Goal: Task Accomplishment & Management: Manage account settings

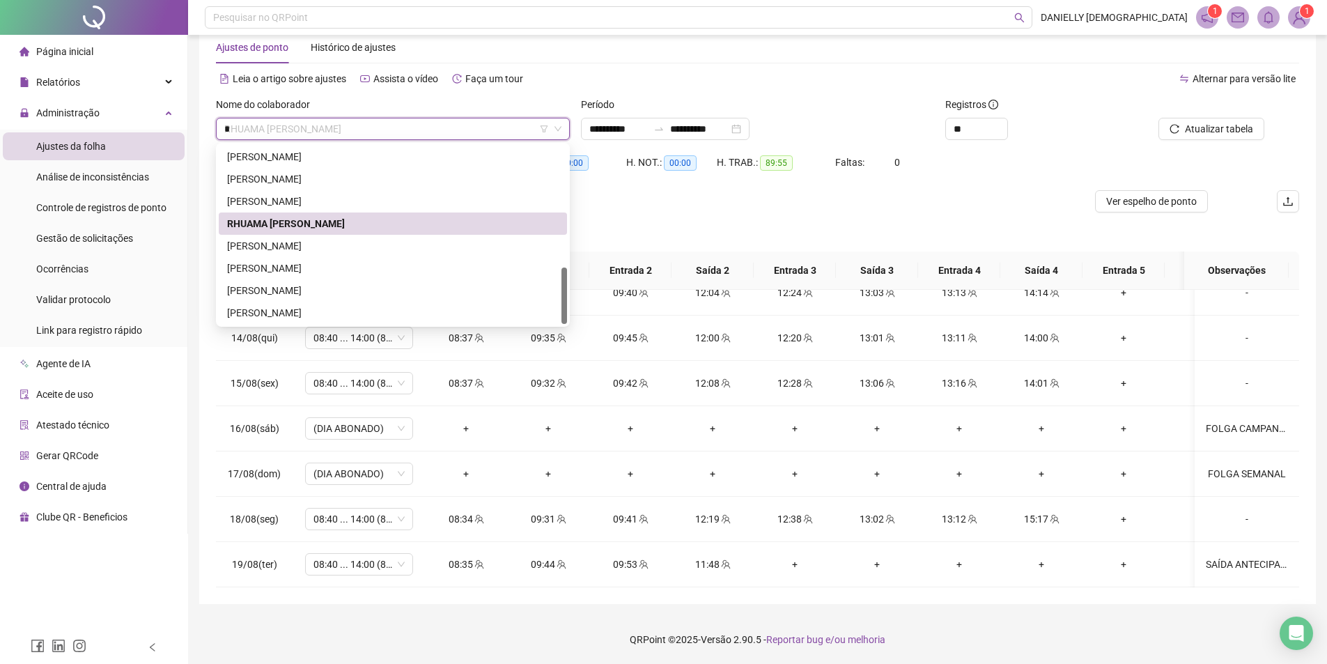
scroll to position [156, 0]
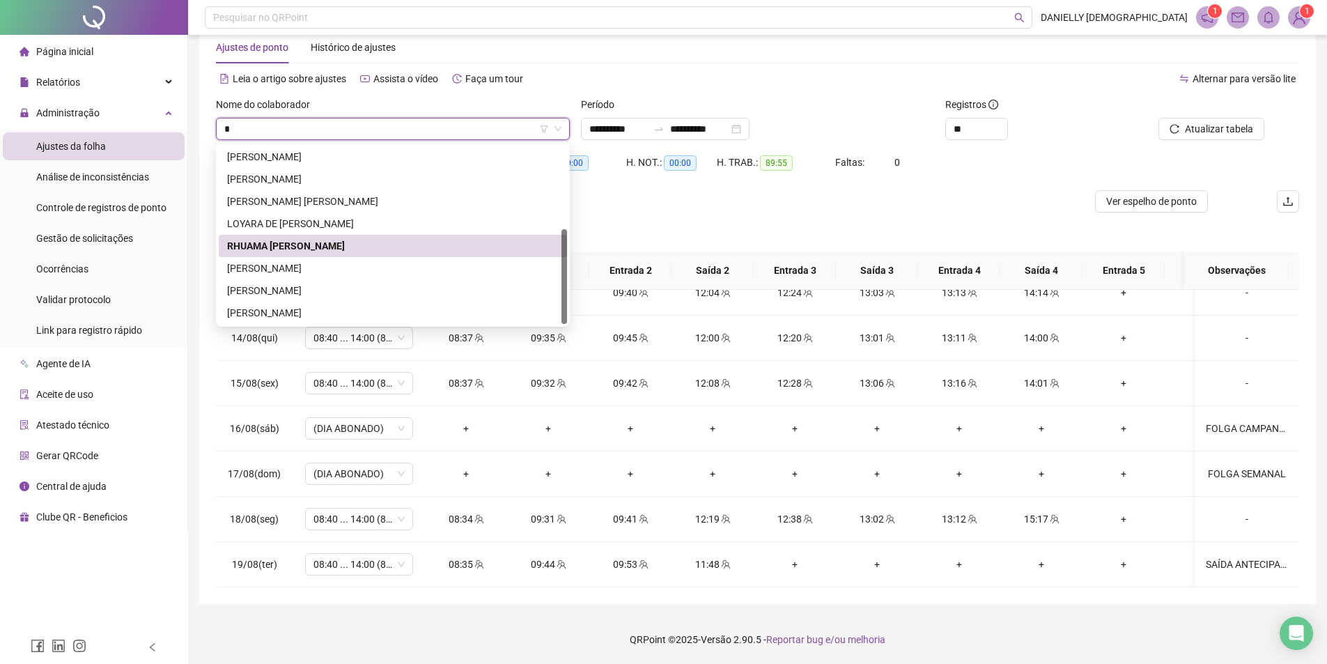
type input "**"
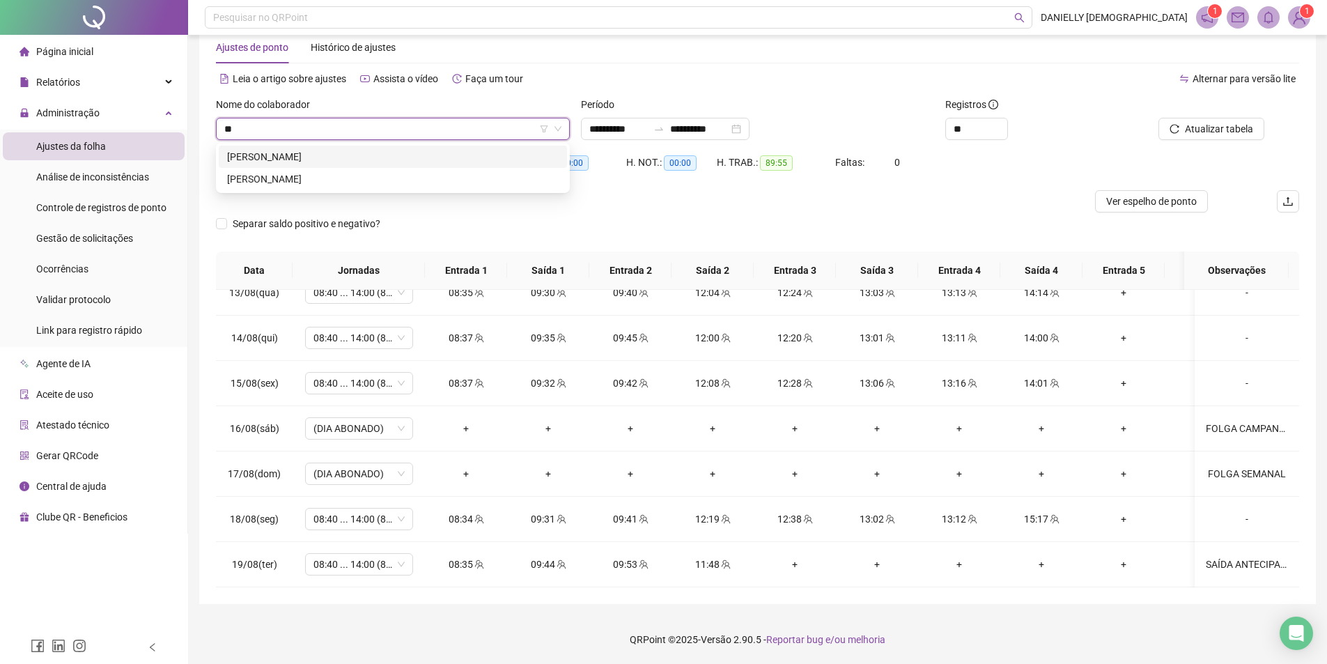
click at [384, 156] on div "THAYANE ANDRADE LOPES MORENO" at bounding box center [392, 156] width 331 height 15
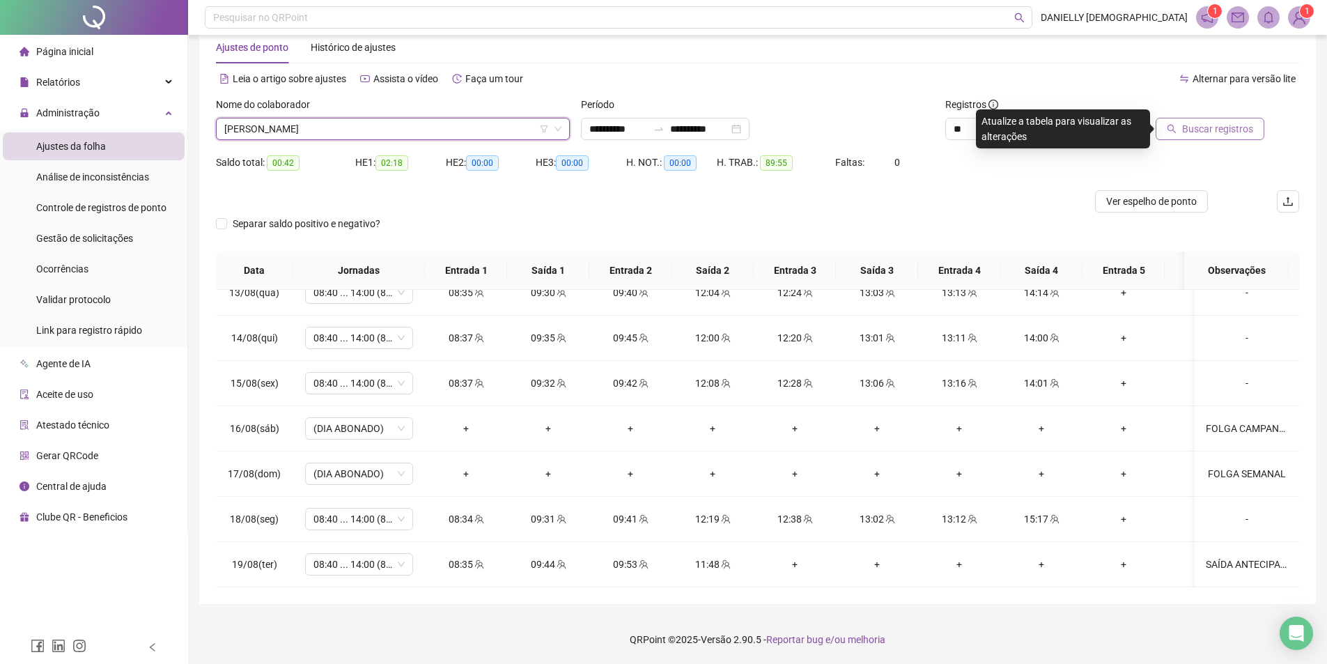
click at [1171, 127] on icon "search" at bounding box center [1171, 129] width 9 height 9
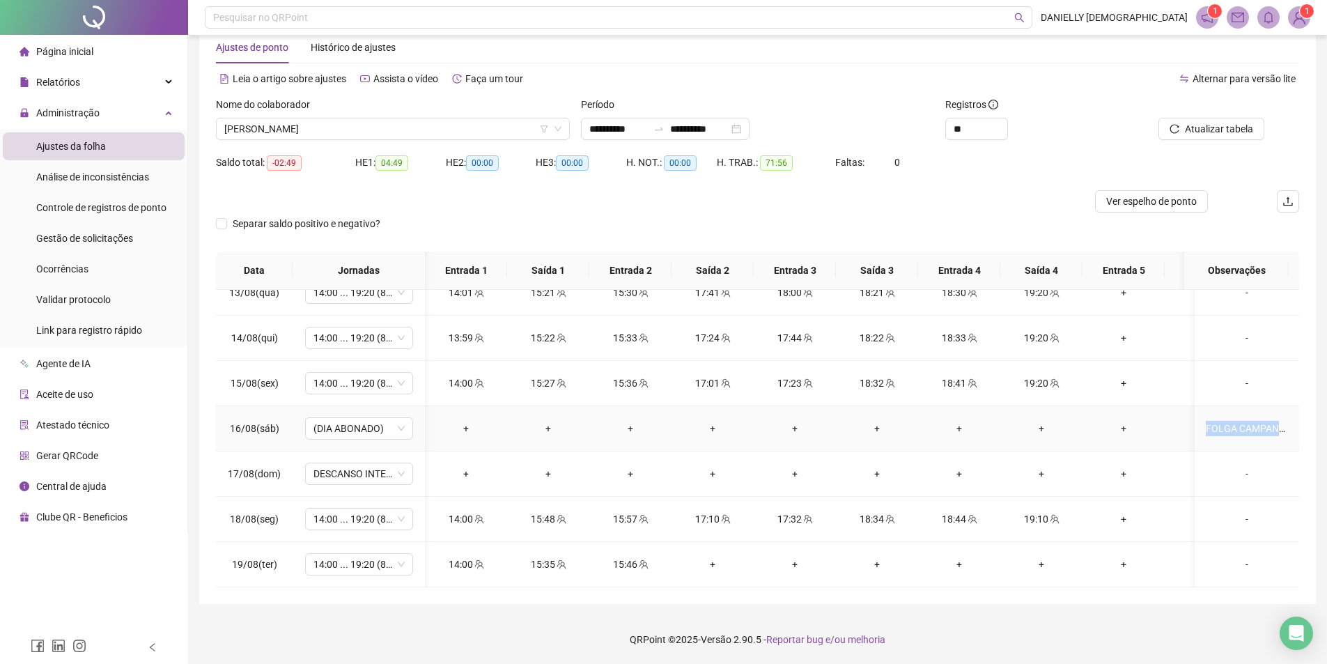
scroll to position [0, 166]
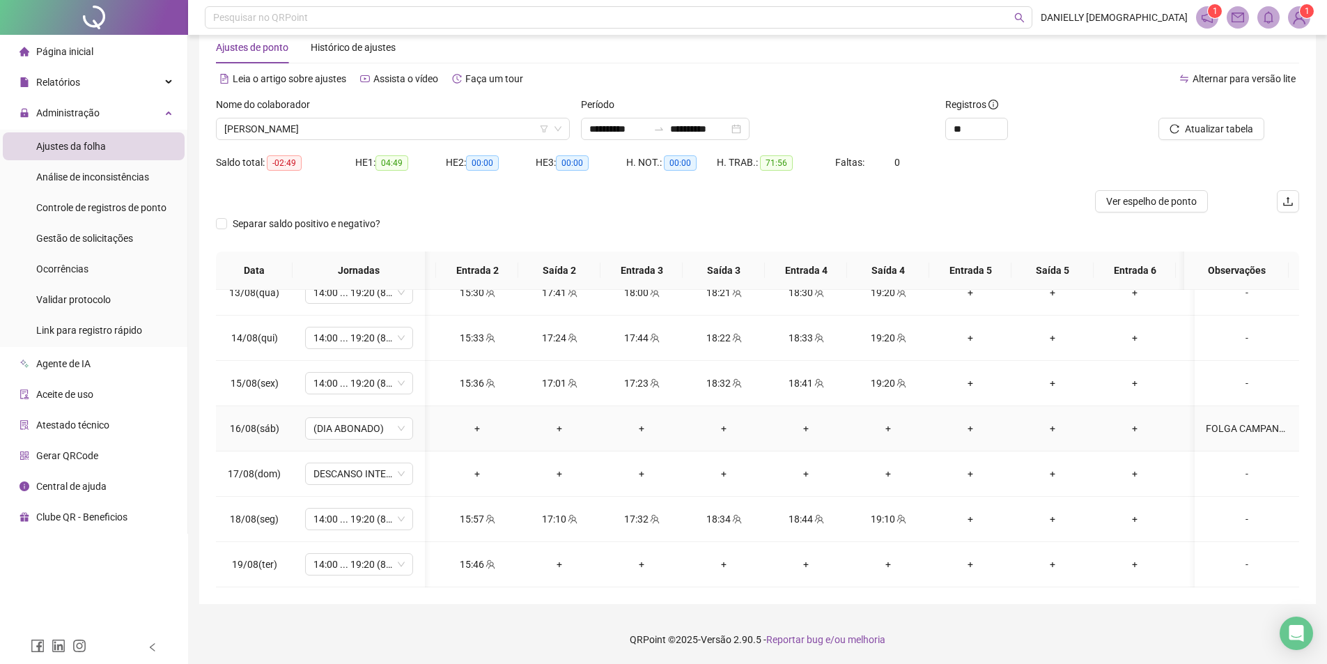
drag, startPoint x: 1194, startPoint y: 417, endPoint x: 1288, endPoint y: 412, distance: 94.2
click at [1288, 412] on div "21/07(seg) (FÉRIAS) + + + + + + + + + + + + - 22/07(ter) (FÉRIAS) + + + + + + +…" at bounding box center [757, 438] width 1083 height 297
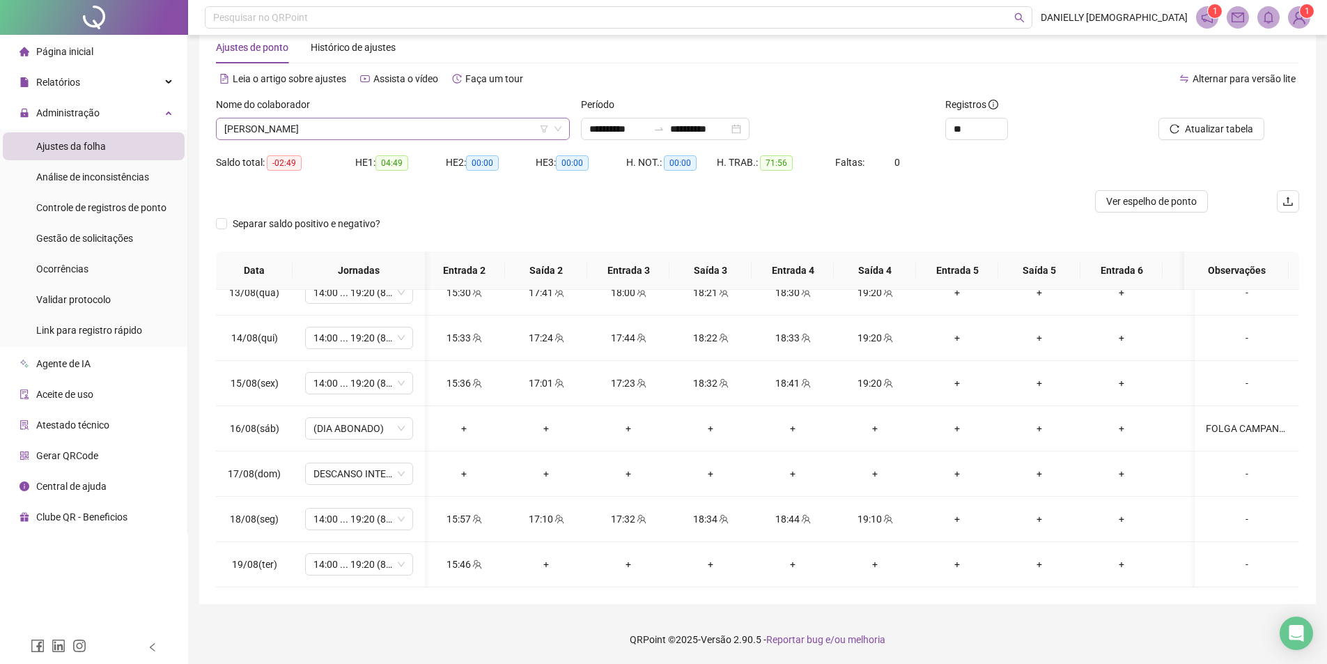
drag, startPoint x: 303, startPoint y: 114, endPoint x: 295, endPoint y: 125, distance: 14.5
click at [303, 114] on div "Nome do colaborador" at bounding box center [393, 107] width 354 height 21
click at [292, 127] on span "THAYANE ANDRADE LOPES MORENO" at bounding box center [392, 128] width 337 height 21
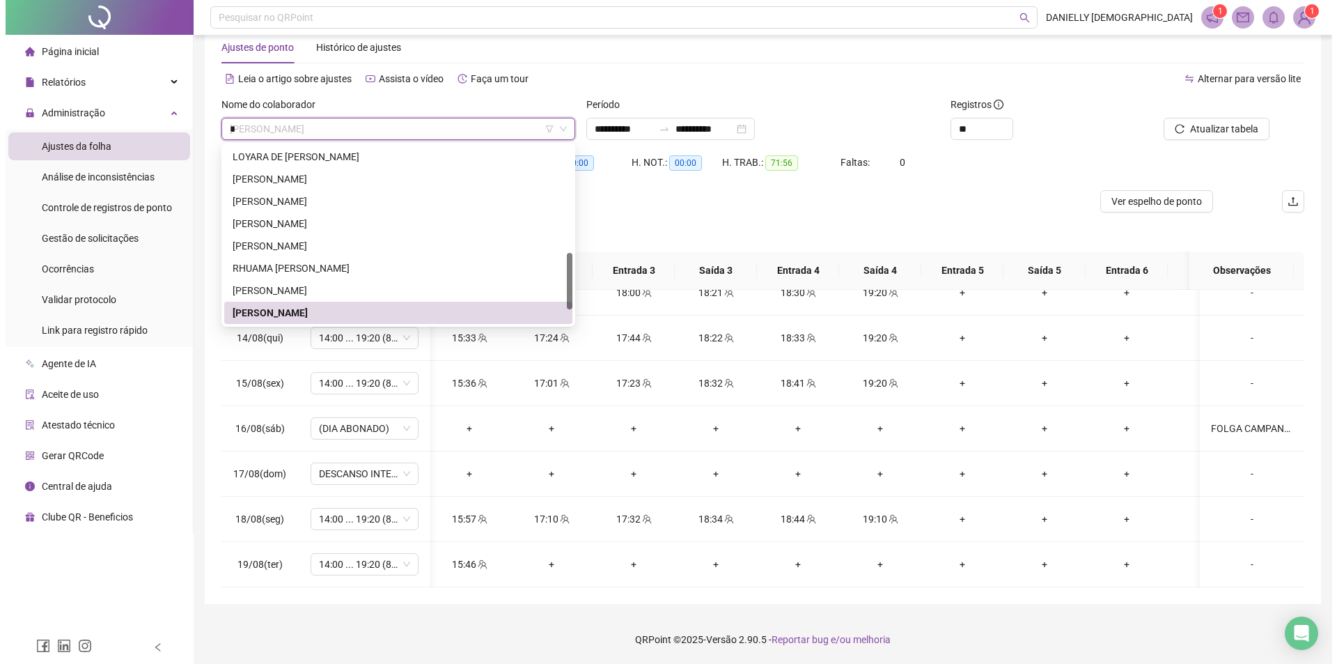
scroll to position [0, 0]
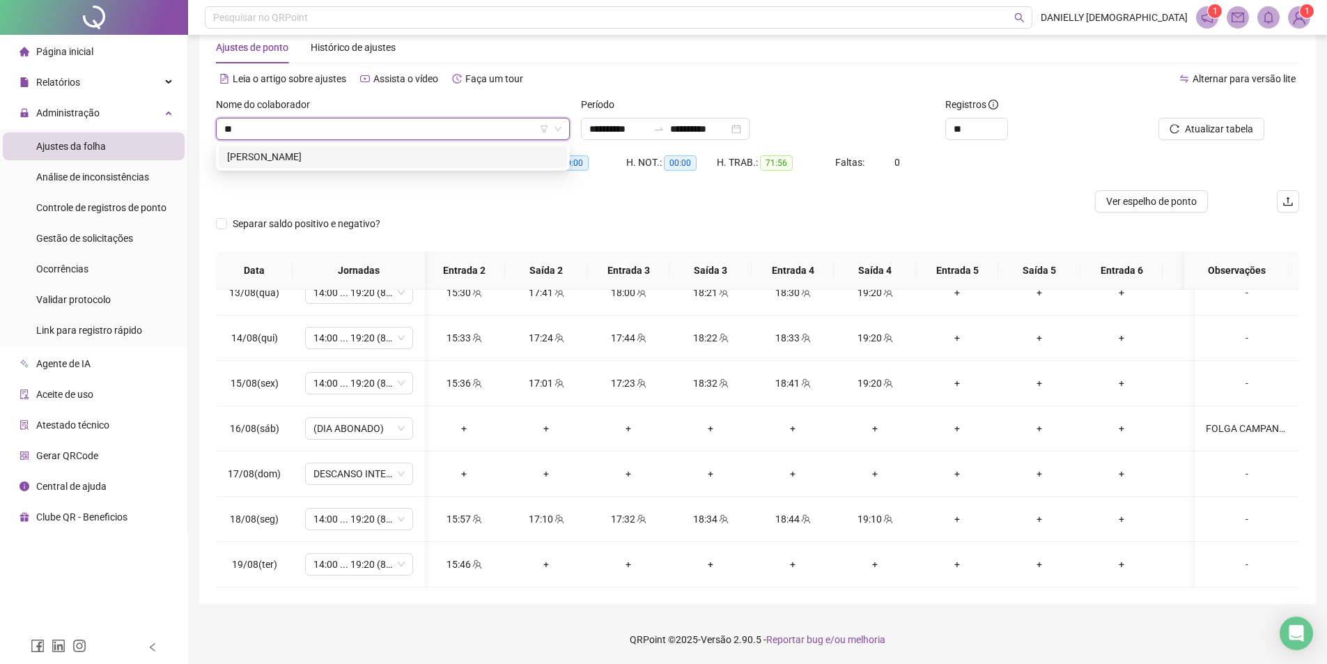
type input "***"
click at [291, 161] on div "[PERSON_NAME]" at bounding box center [392, 156] width 331 height 15
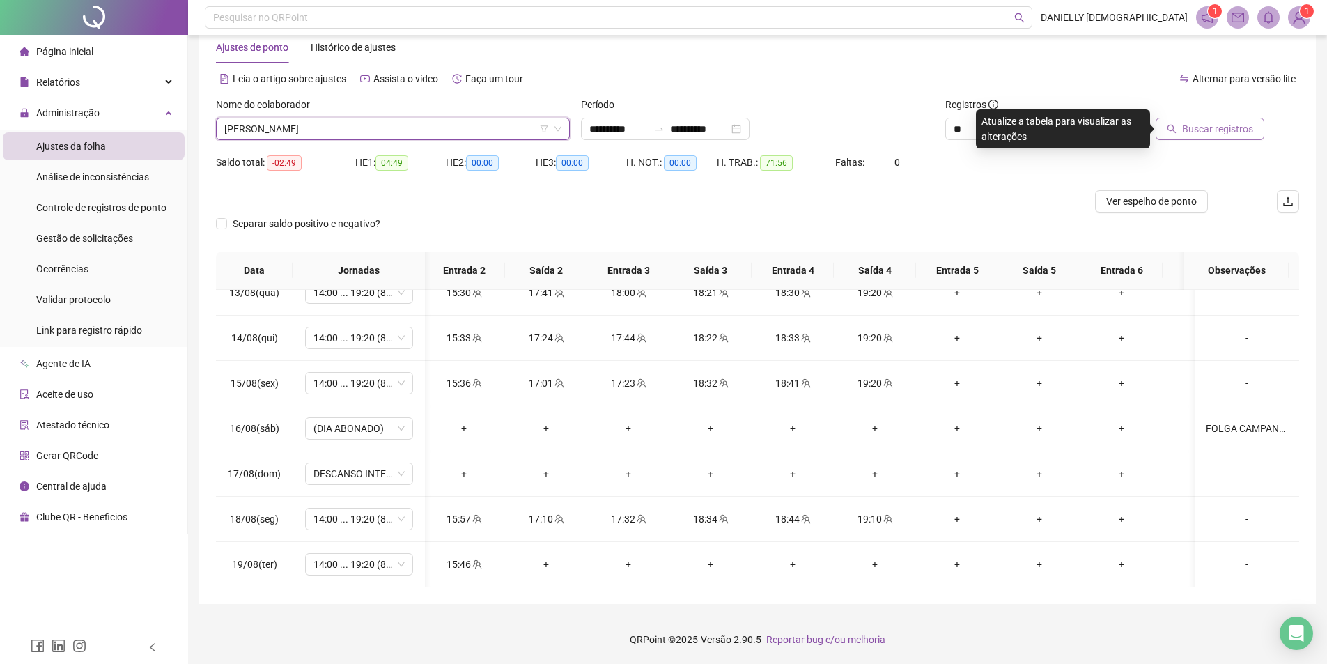
click at [1214, 125] on span "Buscar registros" at bounding box center [1217, 128] width 71 height 15
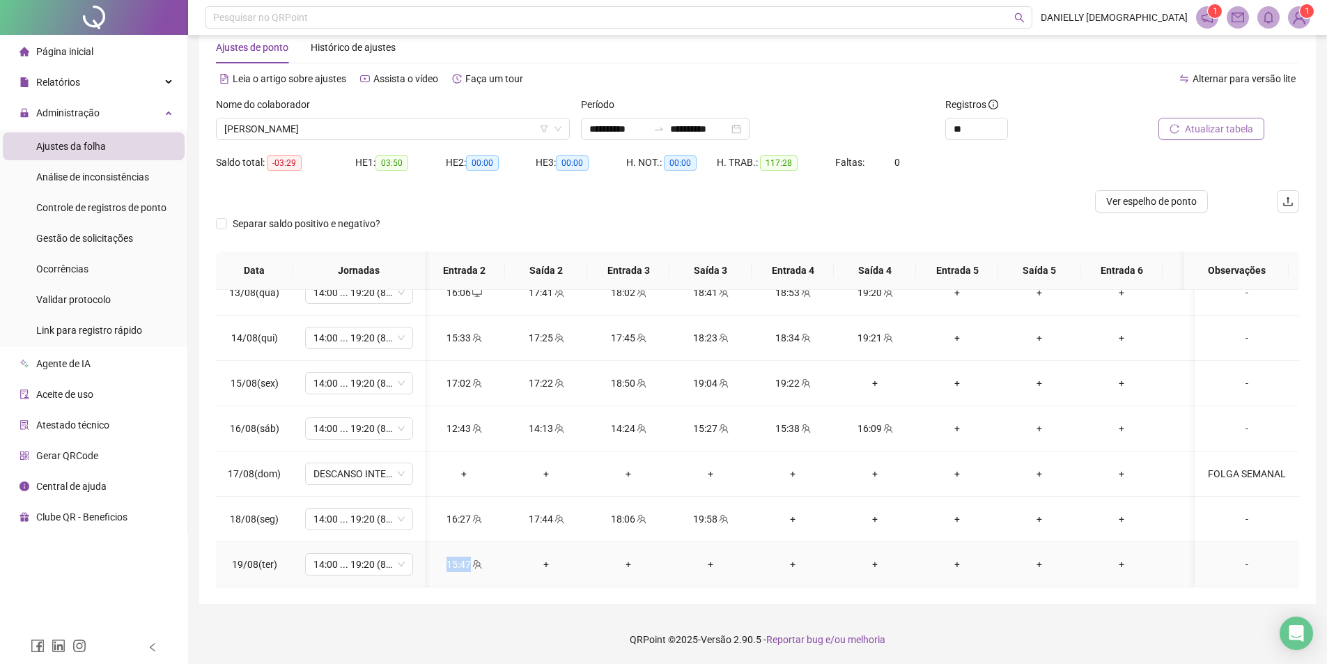
drag, startPoint x: 530, startPoint y: 576, endPoint x: 426, endPoint y: 554, distance: 106.0
click at [425, 571] on tr "19/08(ter) 14:00 ... 19:20 (8 HORAS) 14:01 15:35 15:47 + + + + + + + + + -" at bounding box center [698, 564] width 1299 height 45
click at [675, 108] on div "Período" at bounding box center [758, 107] width 354 height 21
click at [664, 124] on icon "swap-right" at bounding box center [658, 128] width 11 height 11
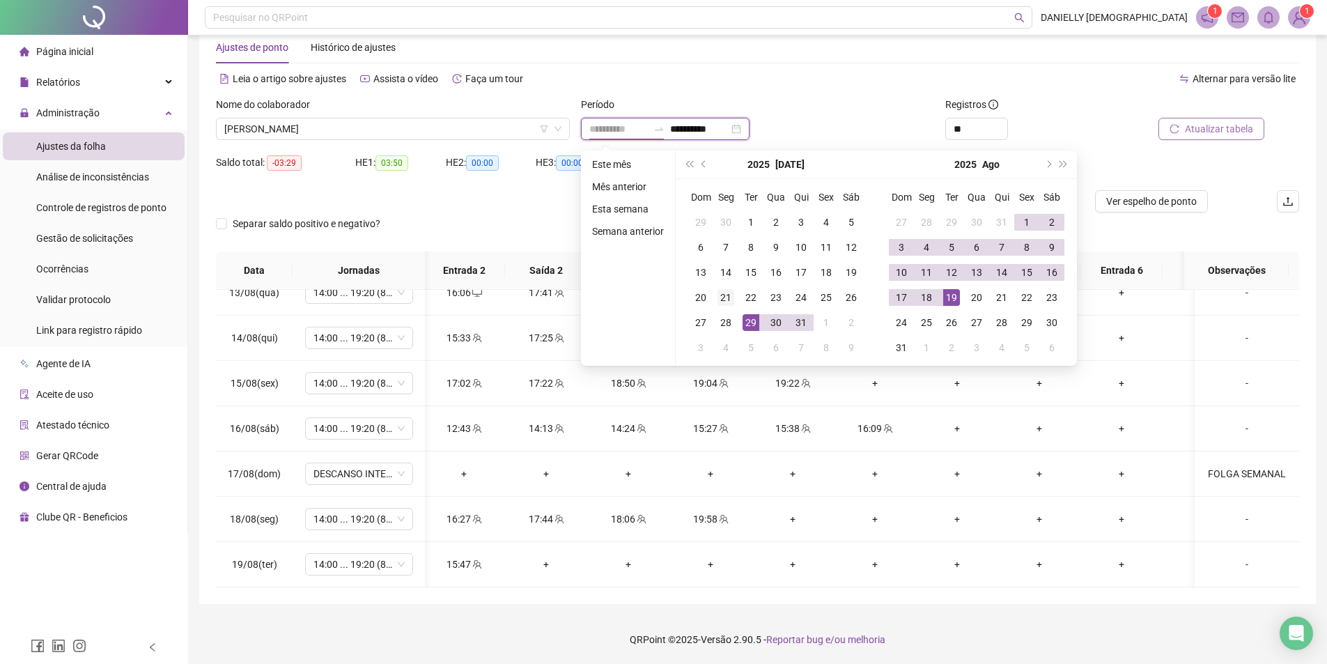
type input "**********"
click at [722, 293] on div "21" at bounding box center [725, 297] width 17 height 17
type input "**********"
drag, startPoint x: 914, startPoint y: 297, endPoint x: 1012, endPoint y: 157, distance: 170.0
click at [915, 297] on td "18" at bounding box center [926, 297] width 25 height 25
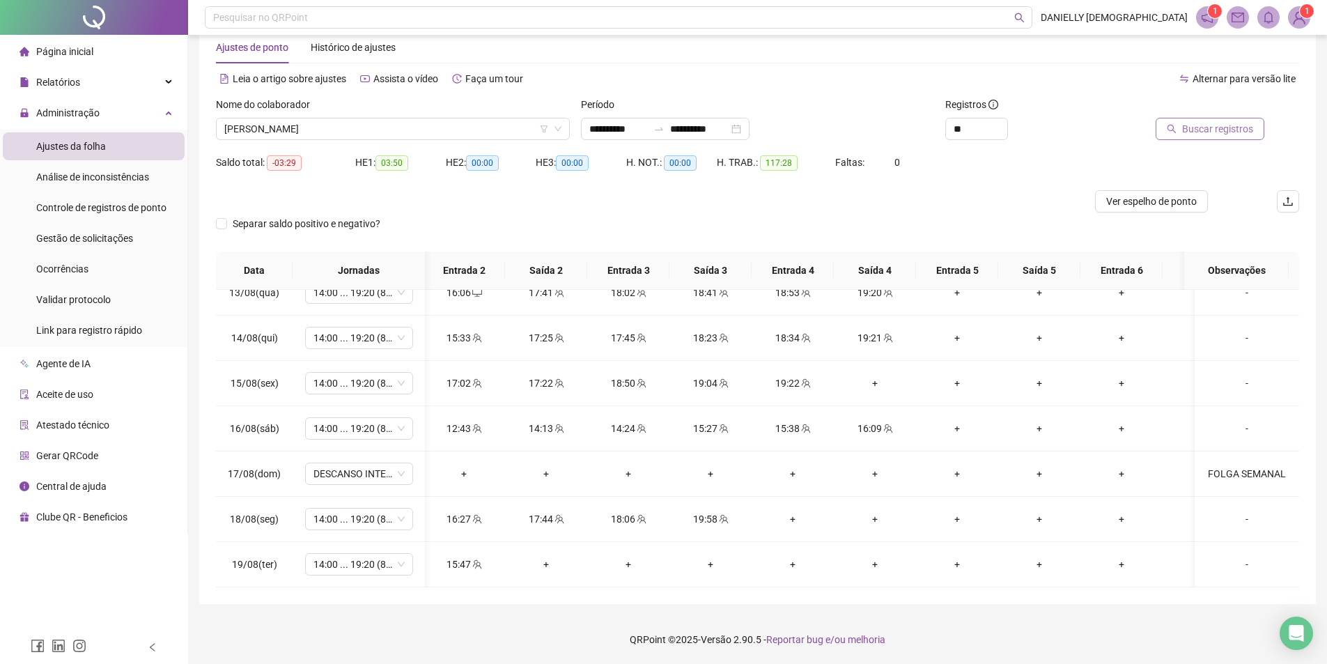
click at [1175, 133] on icon "search" at bounding box center [1171, 129] width 10 height 10
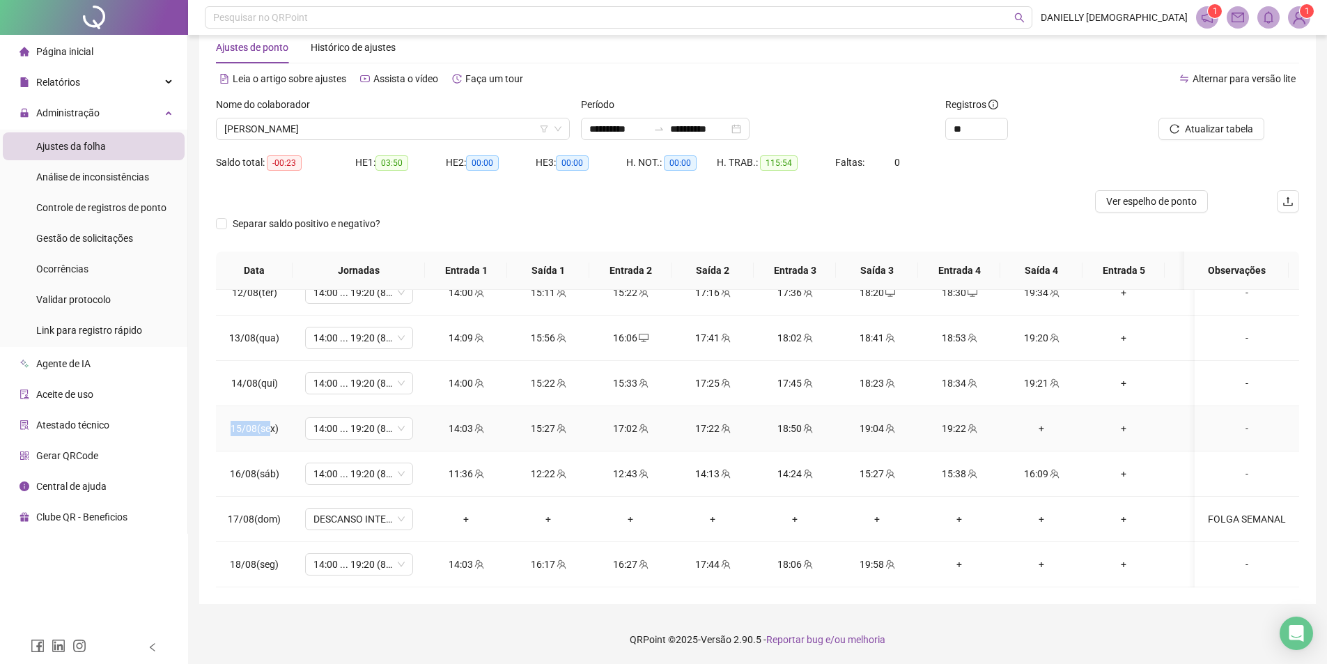
drag, startPoint x: 237, startPoint y: 414, endPoint x: 267, endPoint y: 430, distance: 34.3
click at [267, 419] on td "15/08(sex)" at bounding box center [254, 428] width 77 height 45
click at [210, 599] on div "**********" at bounding box center [757, 309] width 1116 height 589
click at [1207, 128] on span "Atualizar tabela" at bounding box center [1218, 128] width 68 height 15
click at [396, 132] on span "[PERSON_NAME]" at bounding box center [392, 128] width 337 height 21
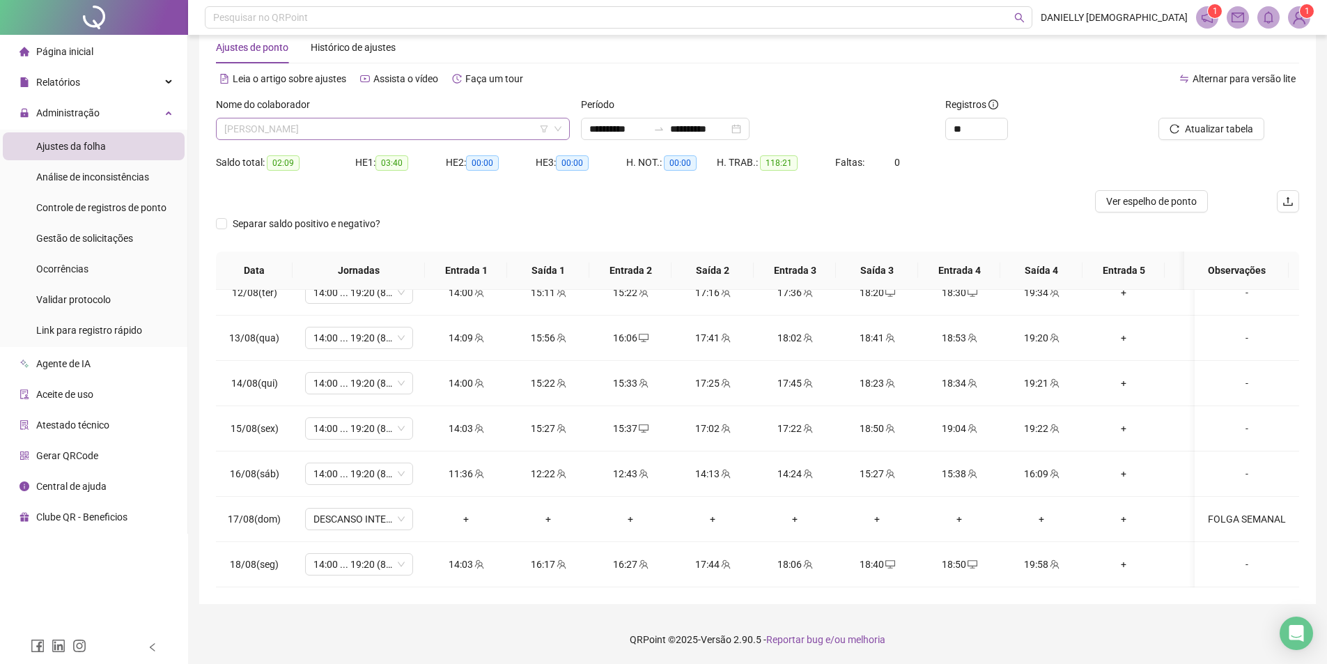
scroll to position [379, 0]
click at [359, 127] on span "[PERSON_NAME]" at bounding box center [392, 128] width 337 height 21
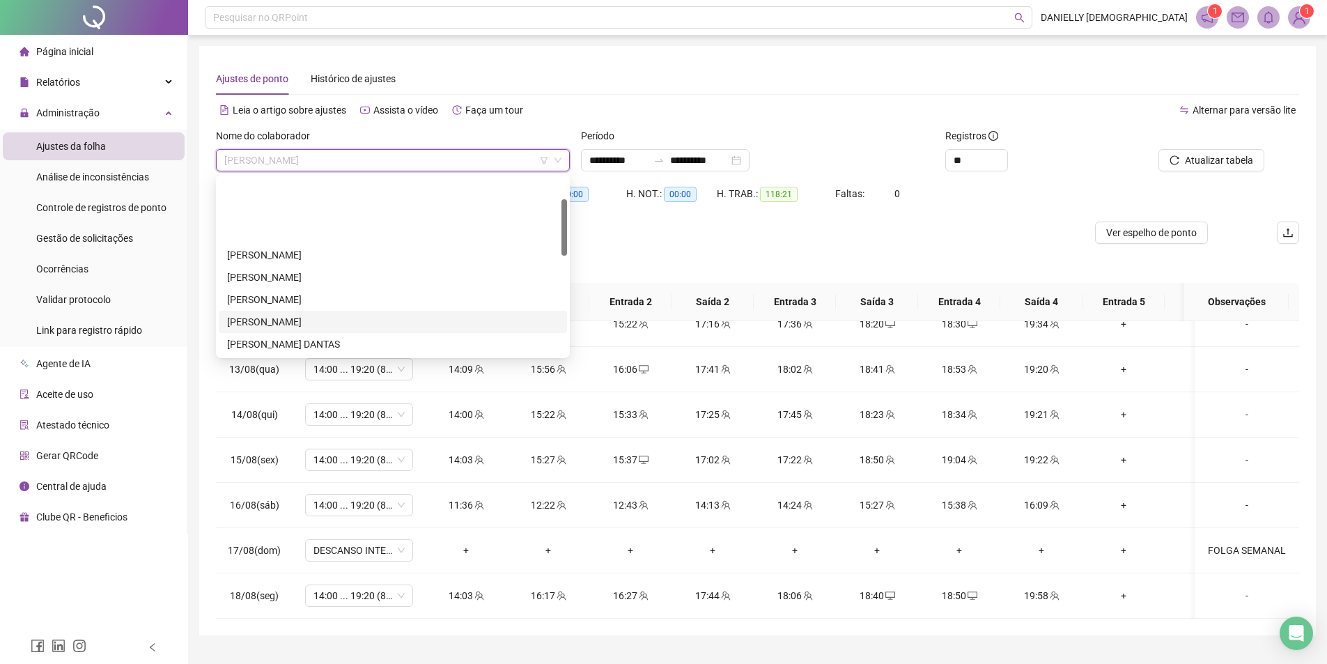
scroll to position [70, 0]
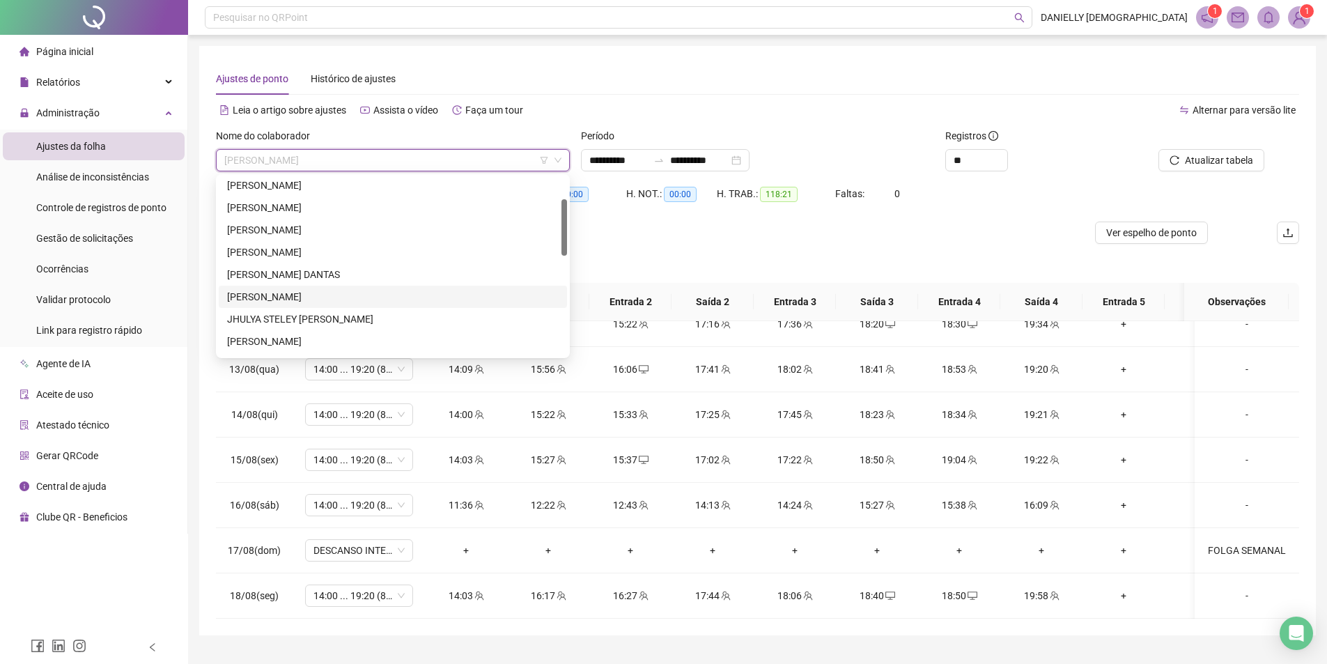
click at [313, 299] on div "JENIFER SOUZA PIRES" at bounding box center [392, 296] width 331 height 15
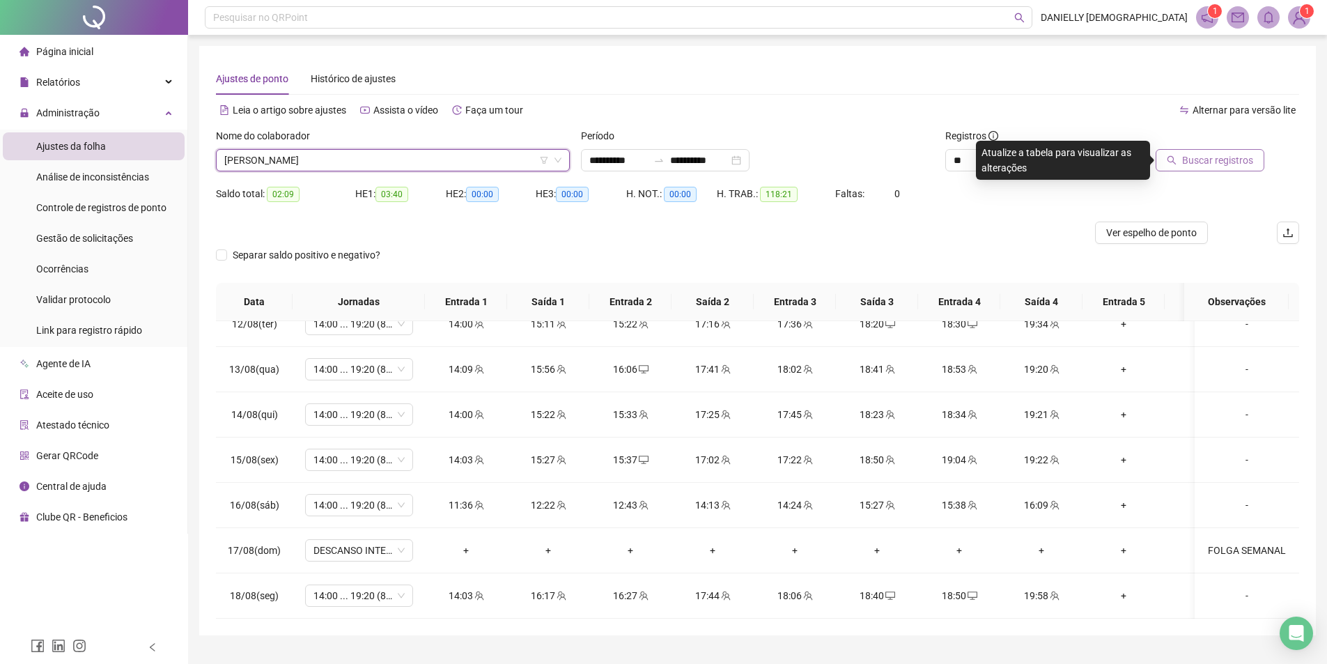
click at [1188, 157] on span "Buscar registros" at bounding box center [1217, 159] width 71 height 15
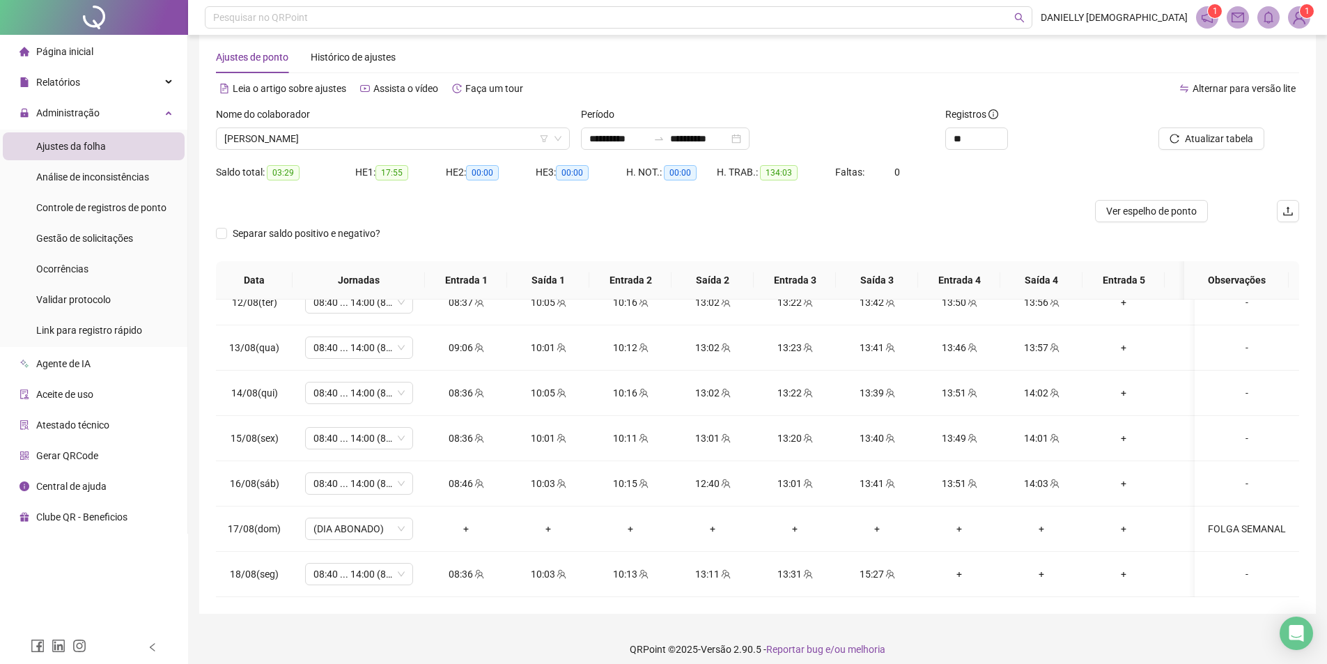
scroll to position [31, 0]
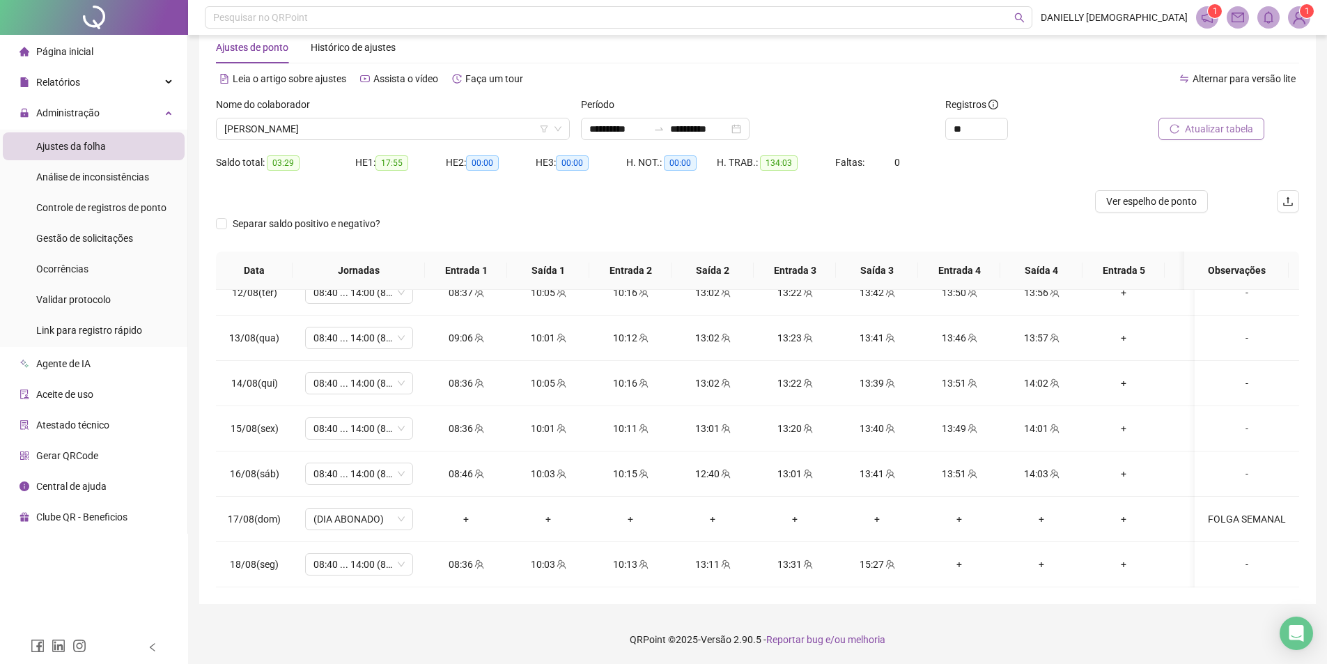
click at [1212, 133] on span "Atualizar tabela" at bounding box center [1218, 128] width 68 height 15
click at [304, 188] on div "Saldo total: 03:19" at bounding box center [285, 170] width 139 height 39
click at [1188, 130] on span "Atualizar tabela" at bounding box center [1218, 128] width 68 height 15
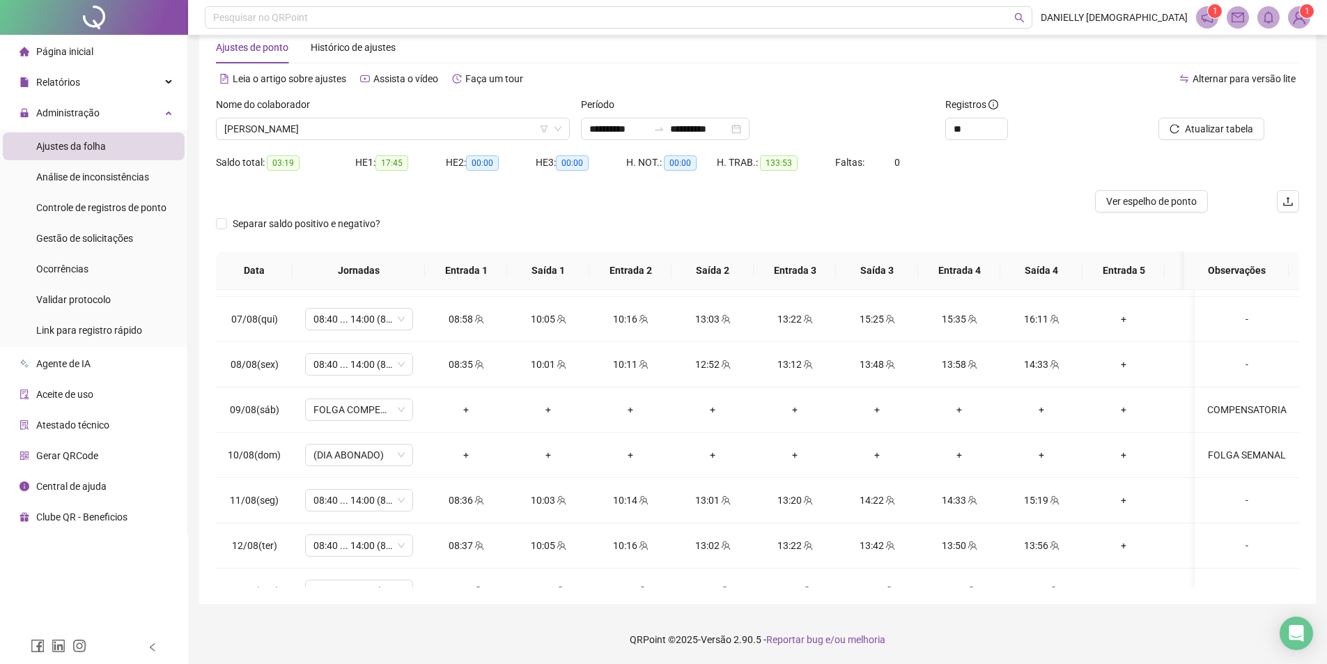
scroll to position [747, 0]
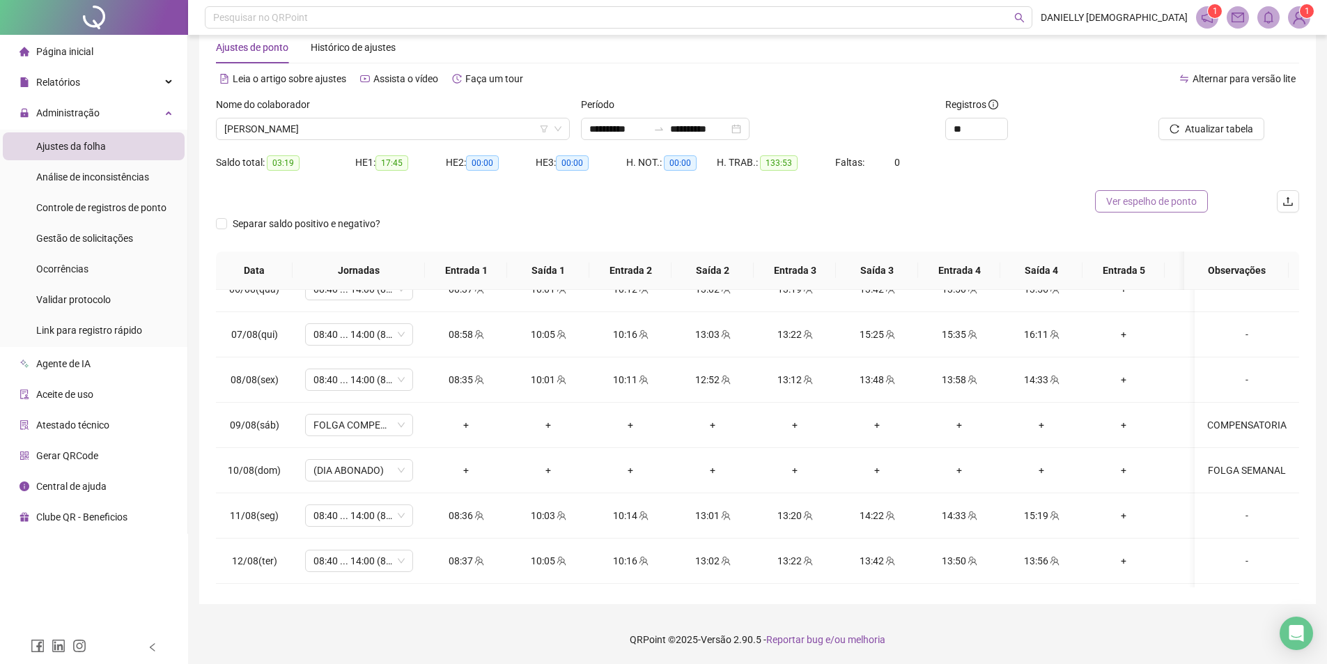
click at [1155, 206] on span "Ver espelho de ponto" at bounding box center [1151, 201] width 91 height 15
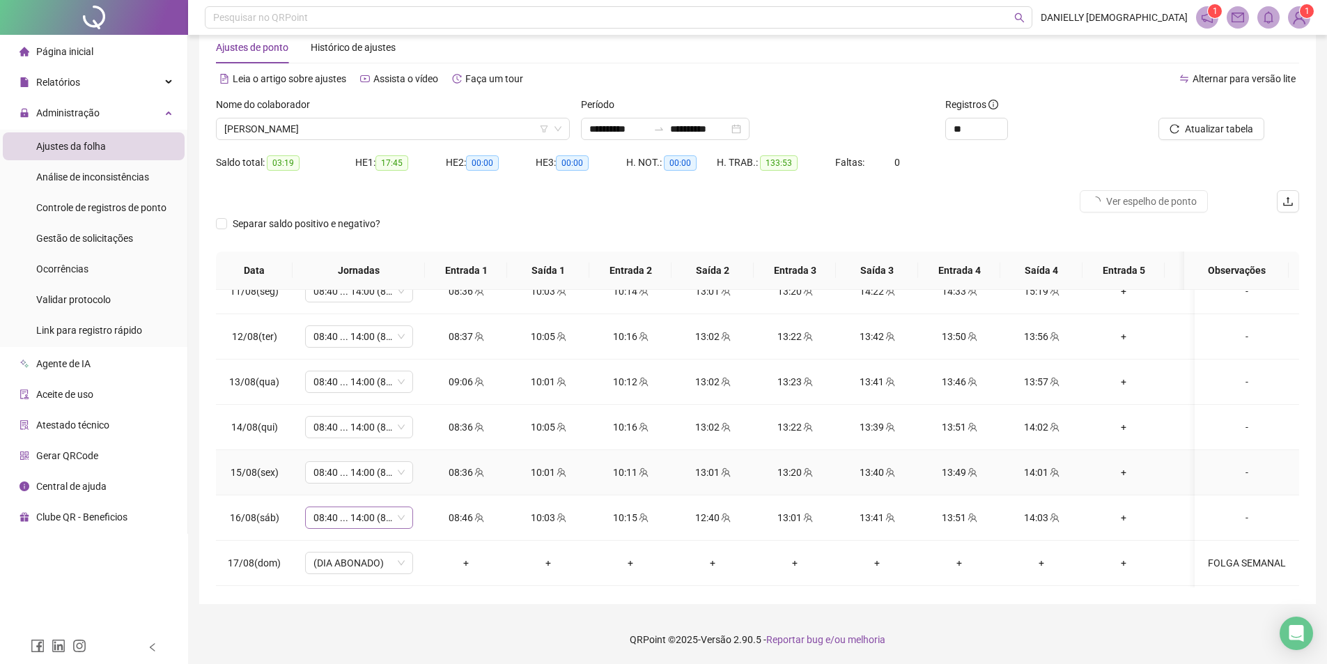
scroll to position [1026, 0]
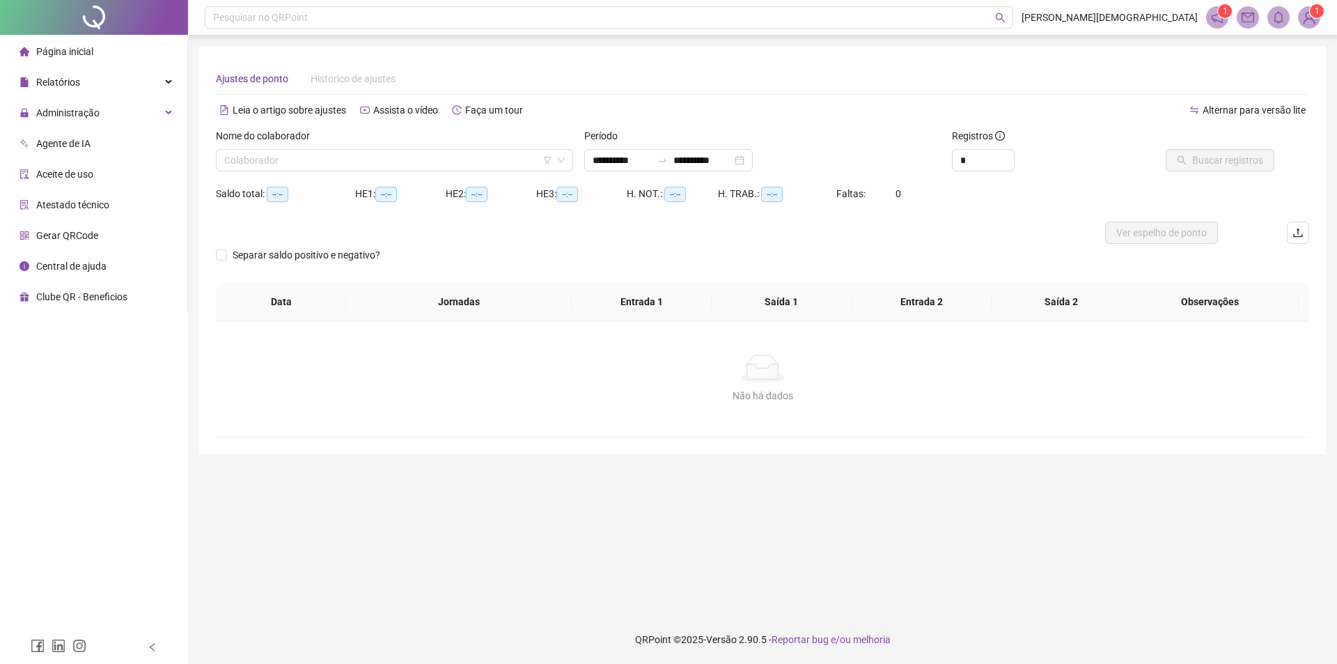
type input "**********"
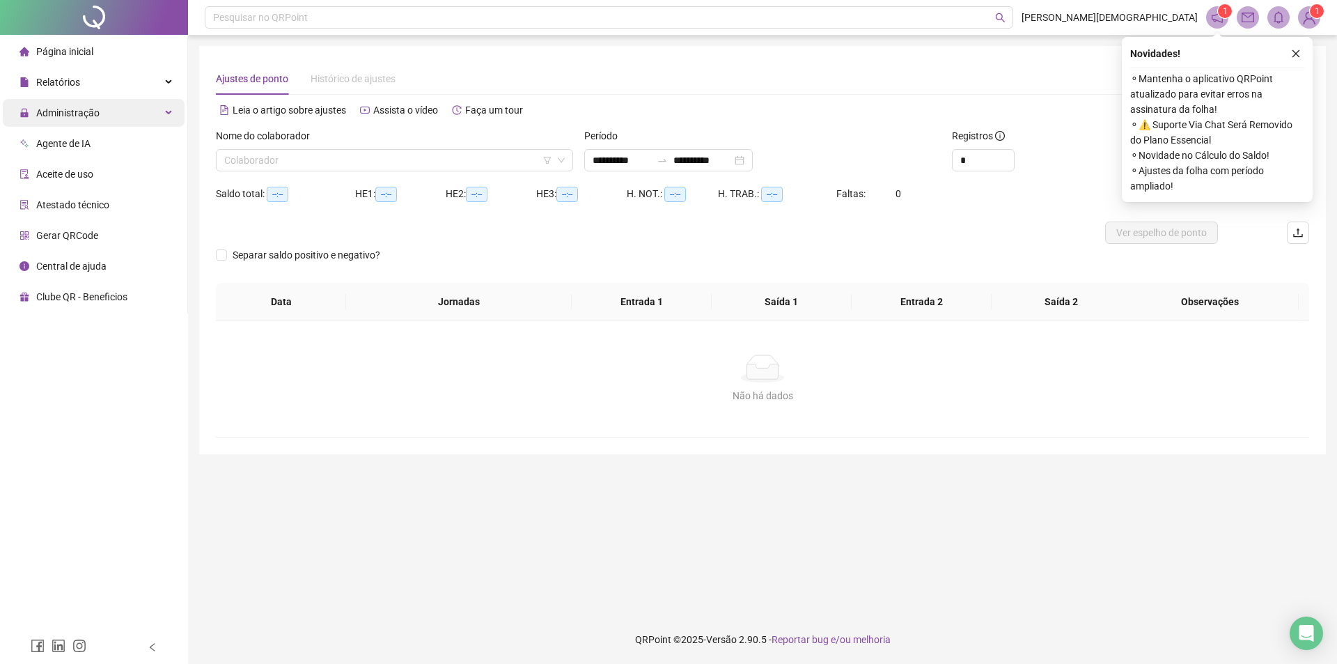
click at [135, 111] on div "Administração" at bounding box center [94, 113] width 182 height 28
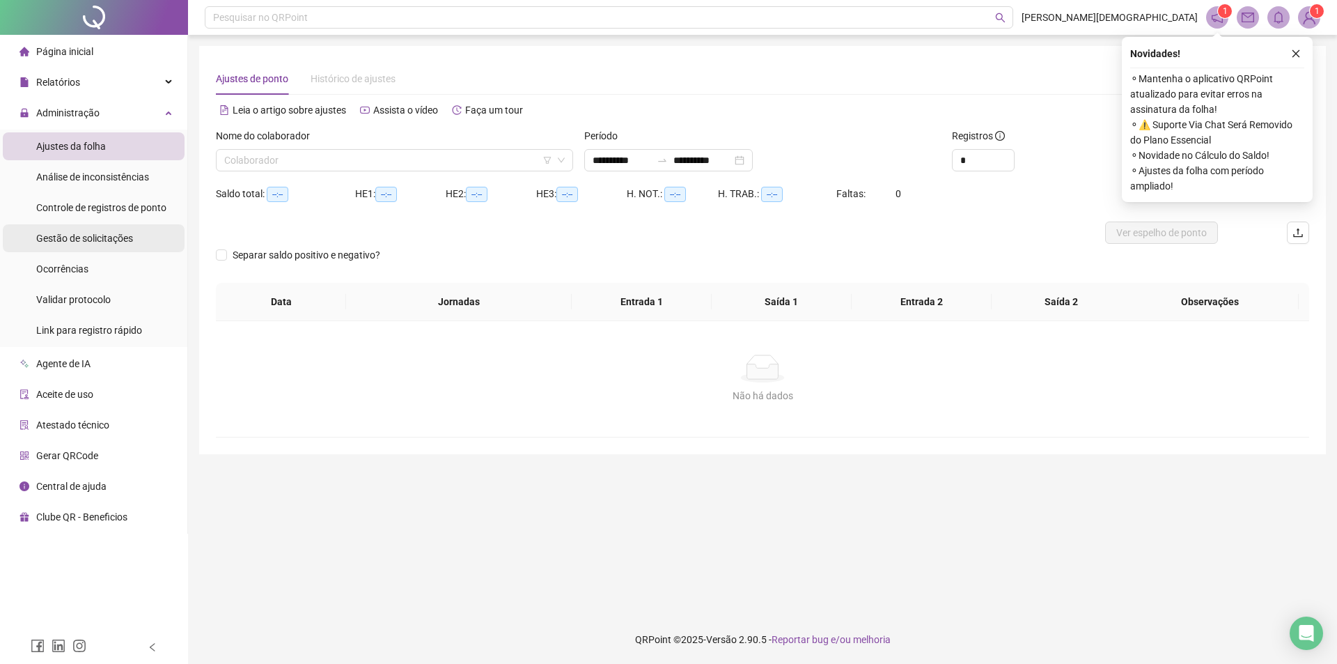
click at [95, 244] on span "Gestão de solicitações" at bounding box center [84, 238] width 97 height 11
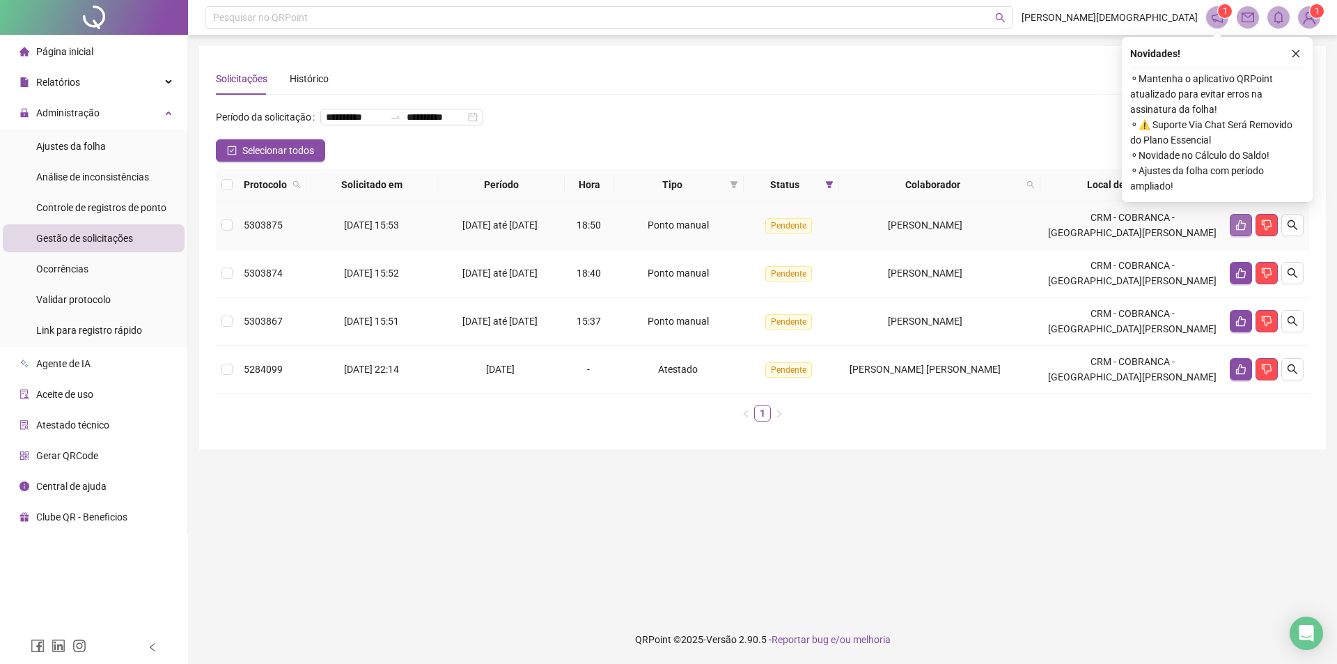
click at [1236, 230] on icon "like" at bounding box center [1241, 225] width 10 height 10
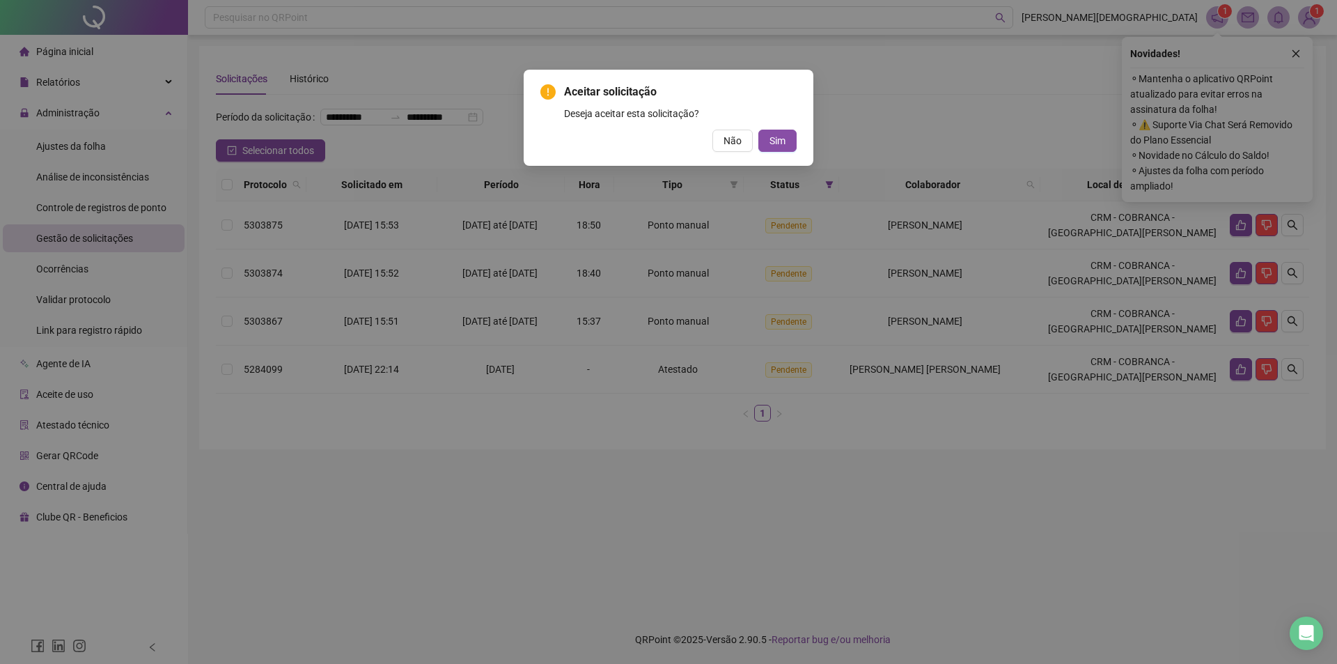
click at [782, 129] on div "Aceitar solicitação Deseja aceitar esta solicitação? Não Sim" at bounding box center [668, 118] width 256 height 68
click at [779, 136] on span "Sim" at bounding box center [777, 140] width 16 height 15
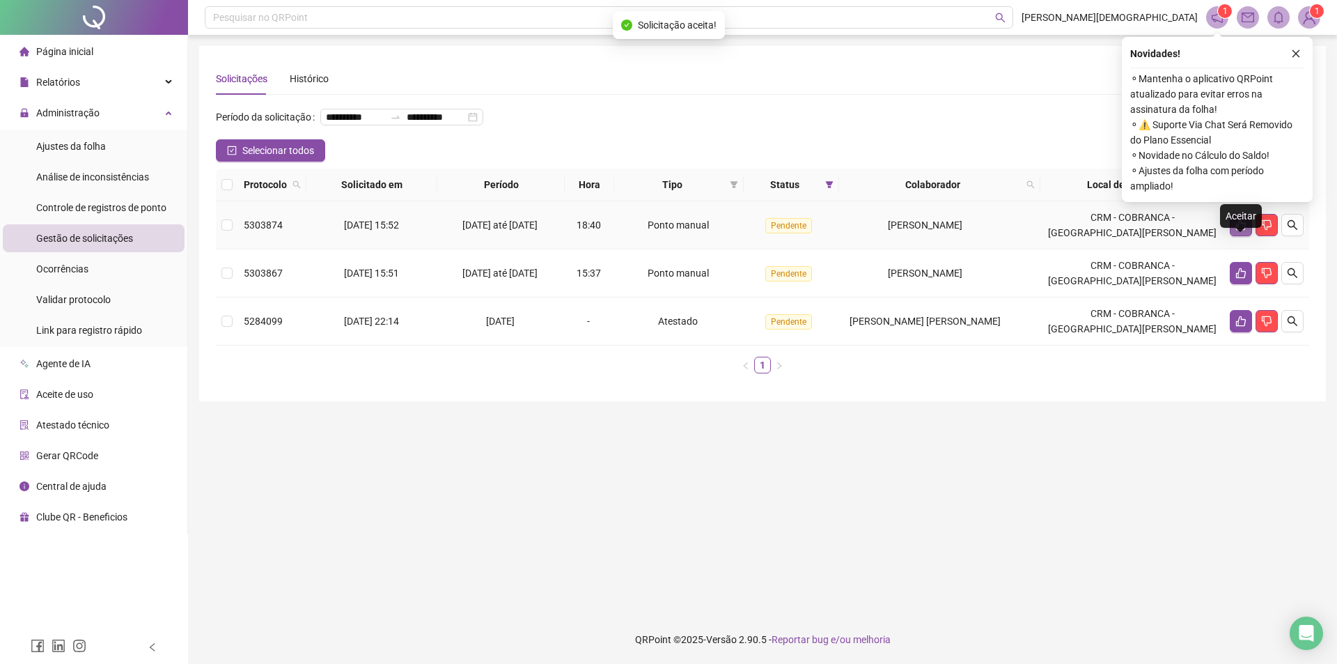
click at [1230, 236] on button "button" at bounding box center [1241, 225] width 22 height 22
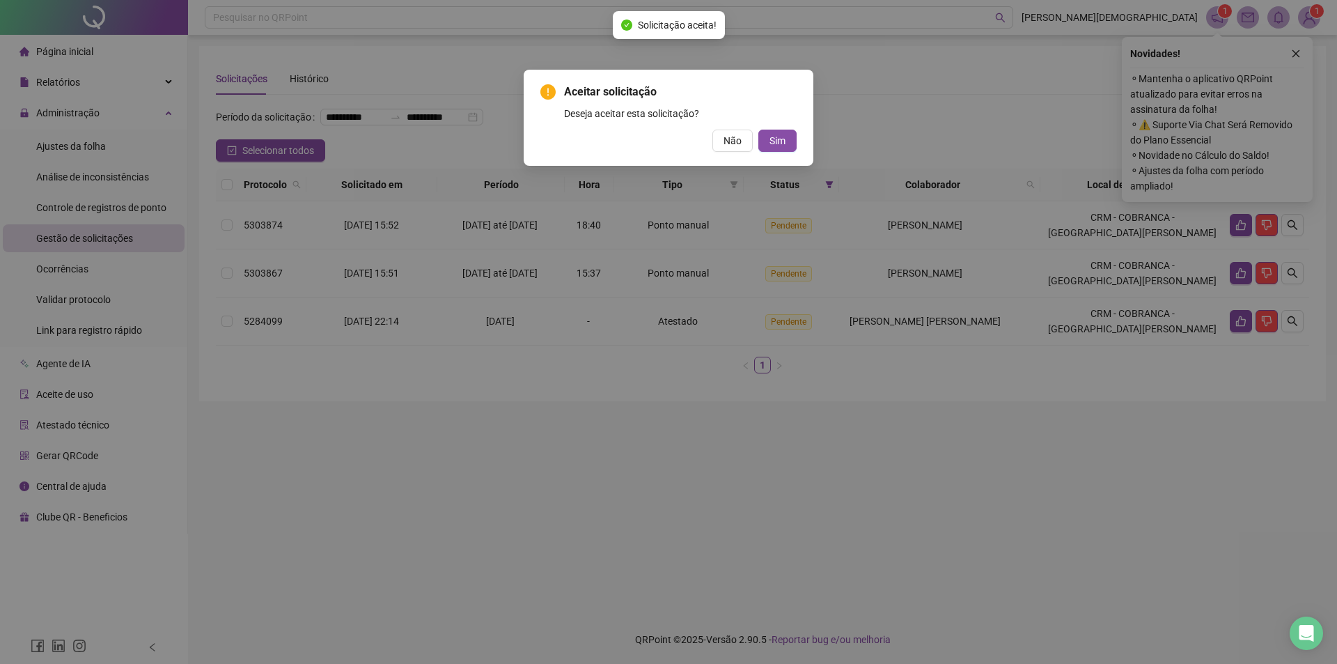
drag, startPoint x: 782, startPoint y: 139, endPoint x: 803, endPoint y: 136, distance: 21.2
click at [782, 138] on span "Sim" at bounding box center [777, 140] width 16 height 15
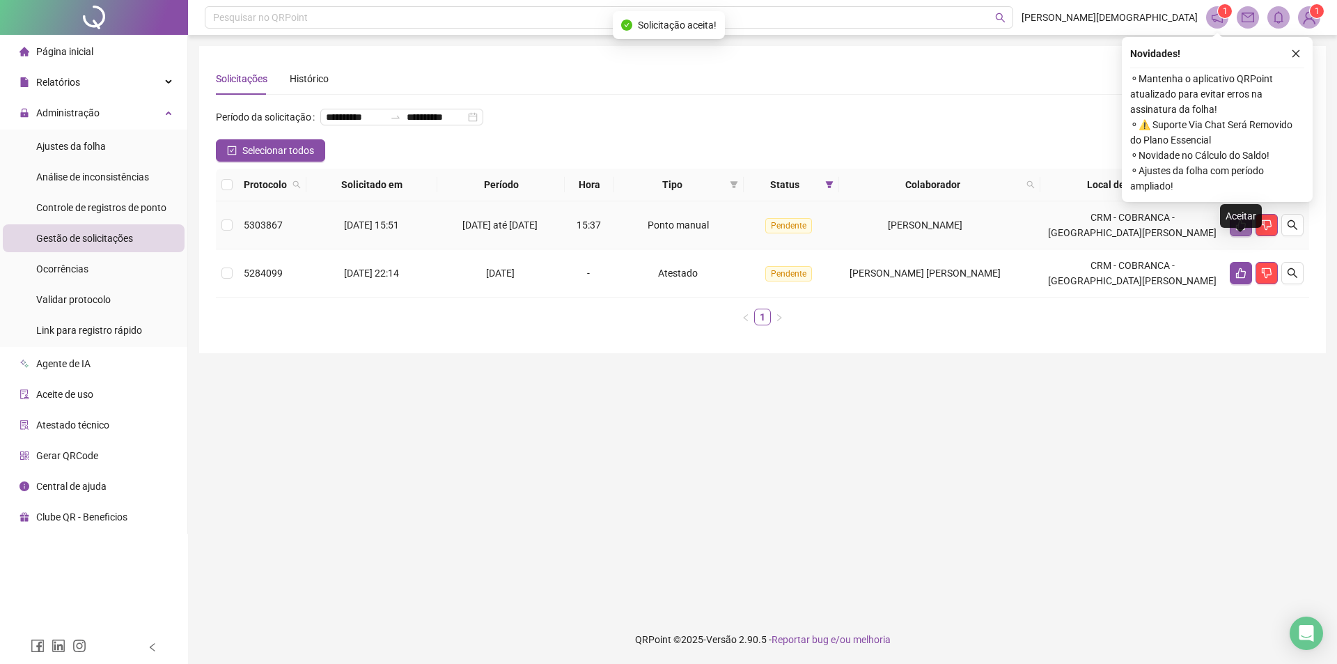
click at [1241, 230] on icon "like" at bounding box center [1240, 224] width 11 height 11
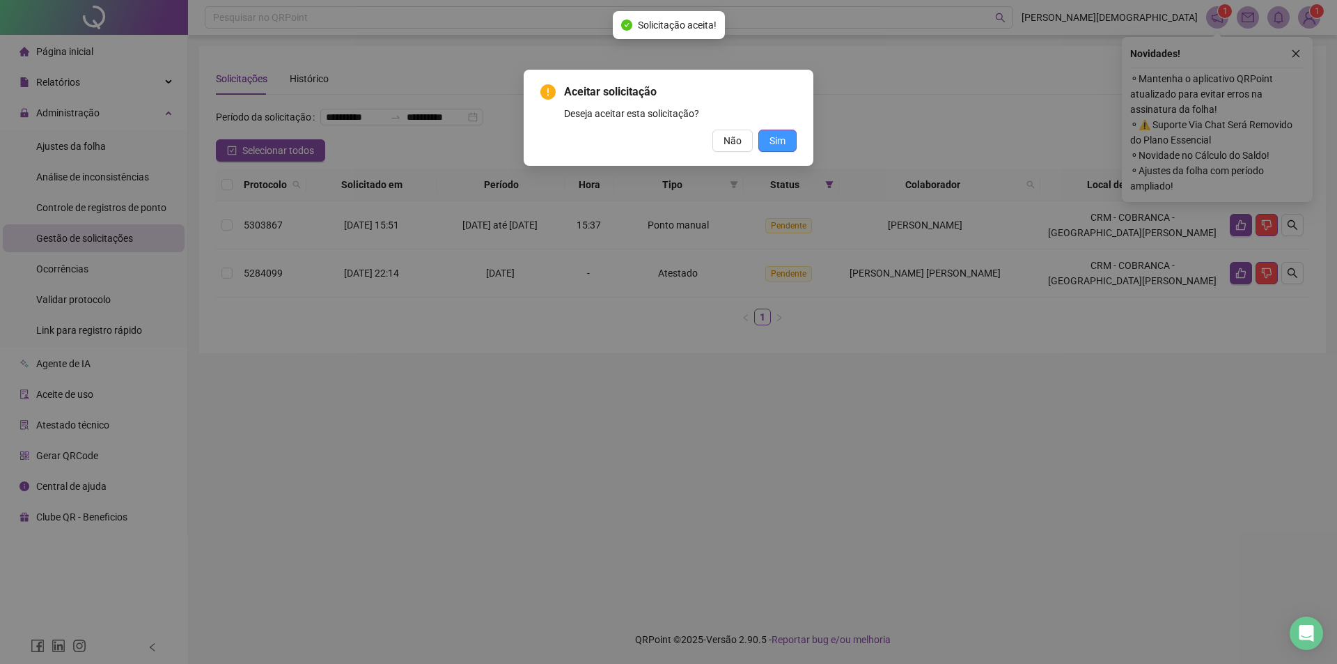
click at [776, 143] on span "Sim" at bounding box center [777, 140] width 16 height 15
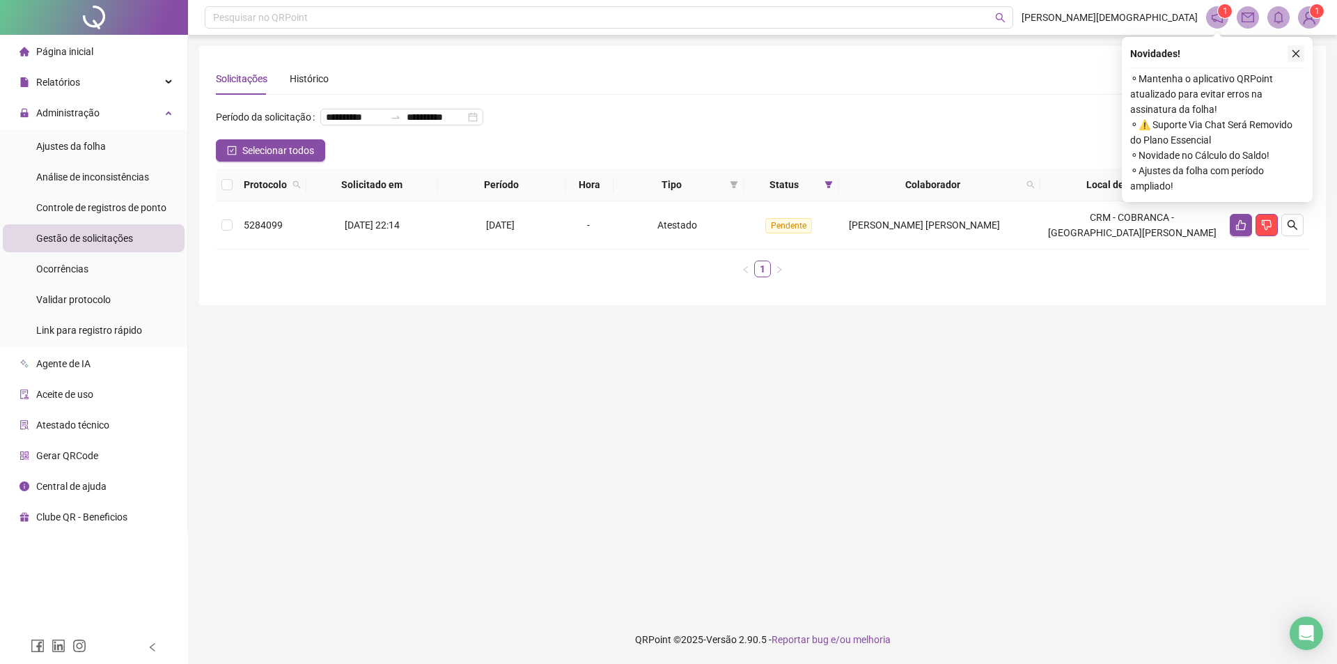
click at [1293, 52] on icon "close" at bounding box center [1296, 54] width 10 height 10
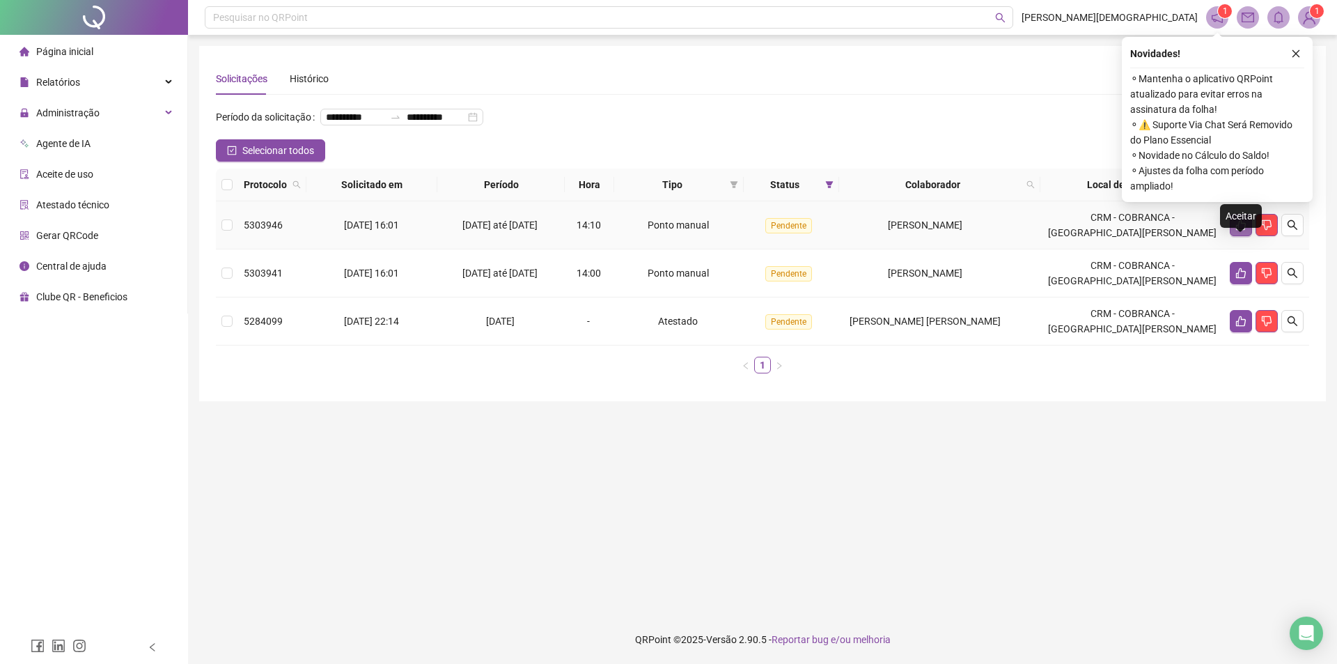
click at [1236, 230] on icon "like" at bounding box center [1241, 225] width 10 height 10
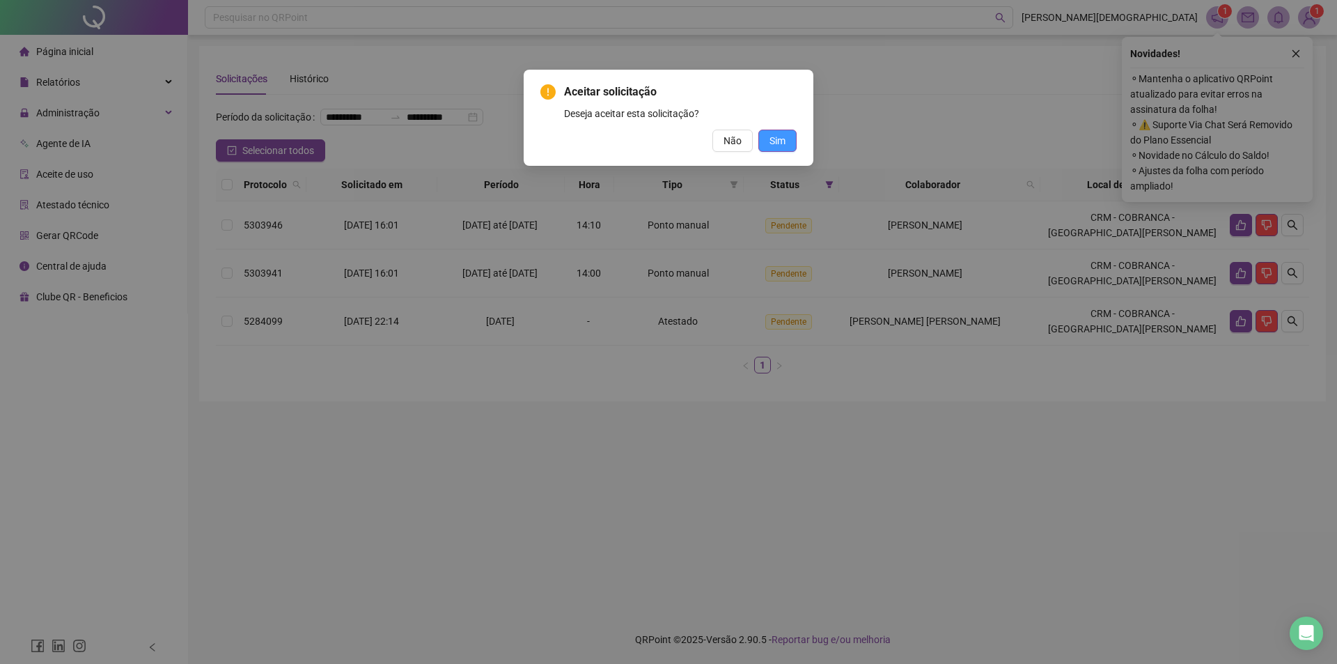
click at [777, 141] on span "Sim" at bounding box center [777, 140] width 16 height 15
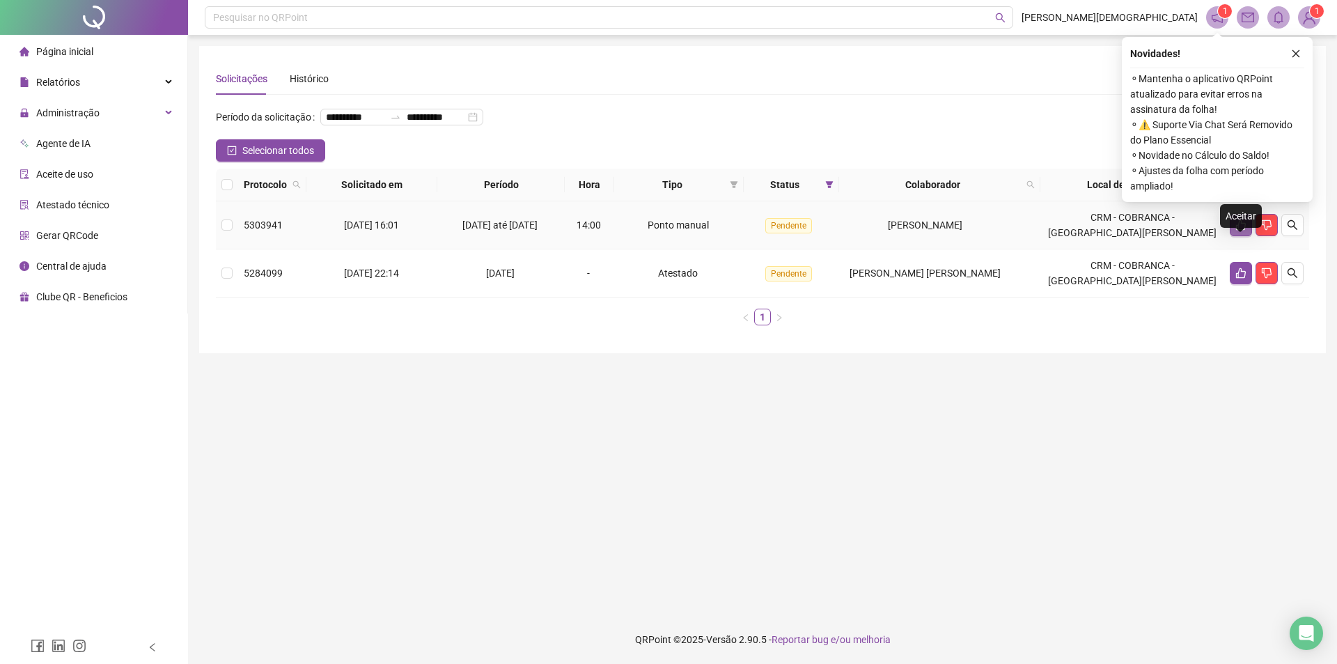
click at [1239, 230] on icon "like" at bounding box center [1240, 224] width 11 height 11
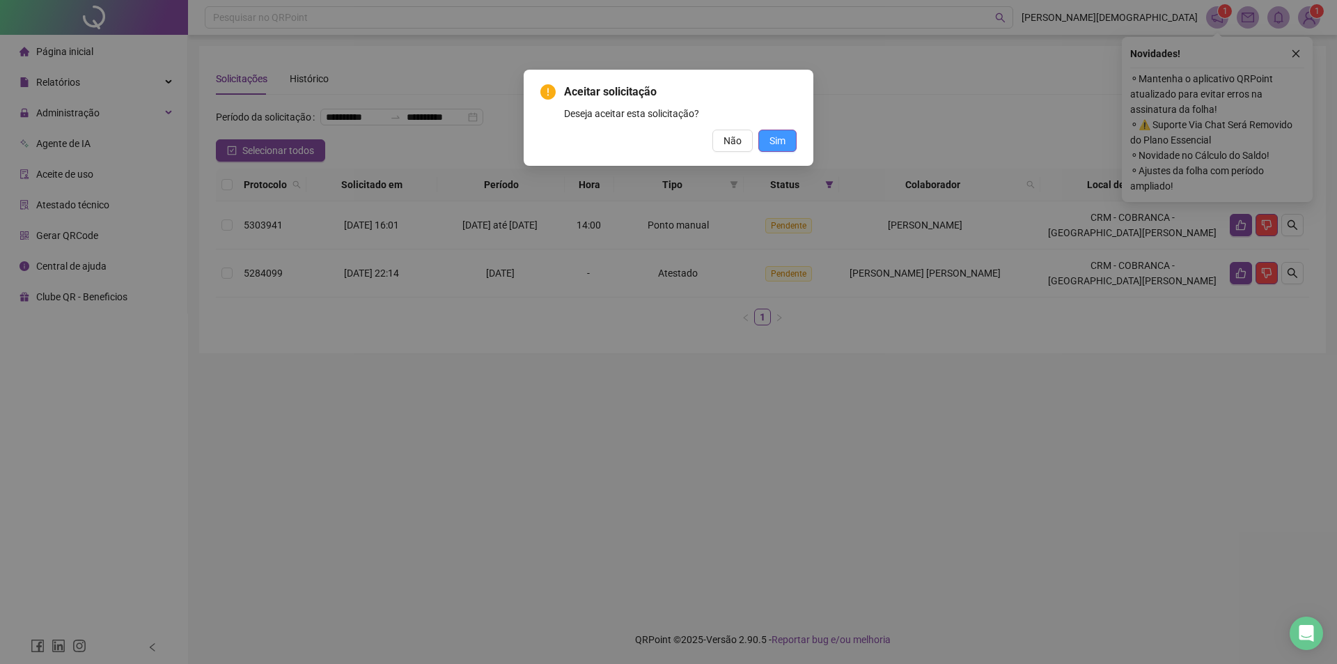
click at [779, 130] on button "Sim" at bounding box center [777, 141] width 38 height 22
